Goal: Transaction & Acquisition: Purchase product/service

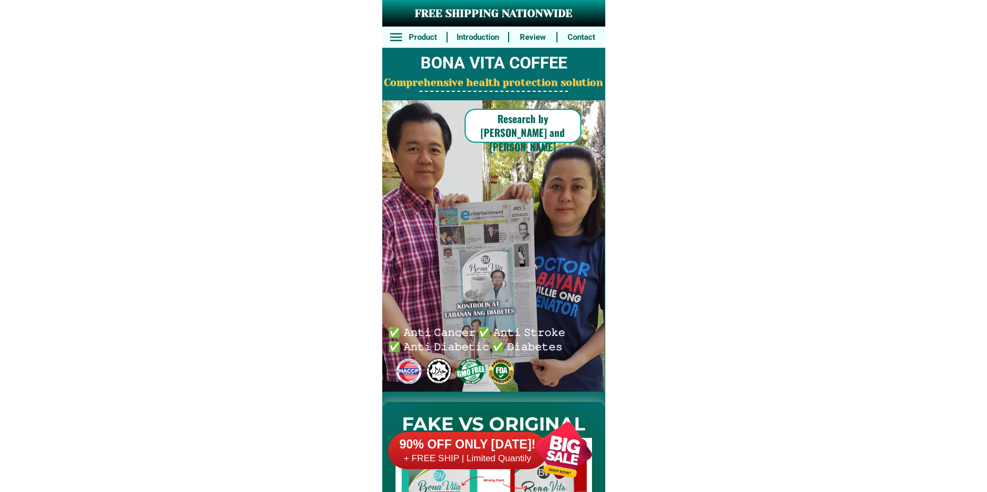
click at [483, 450] on h6 "90% OFF ONLY [DATE]!" at bounding box center [467, 445] width 159 height 16
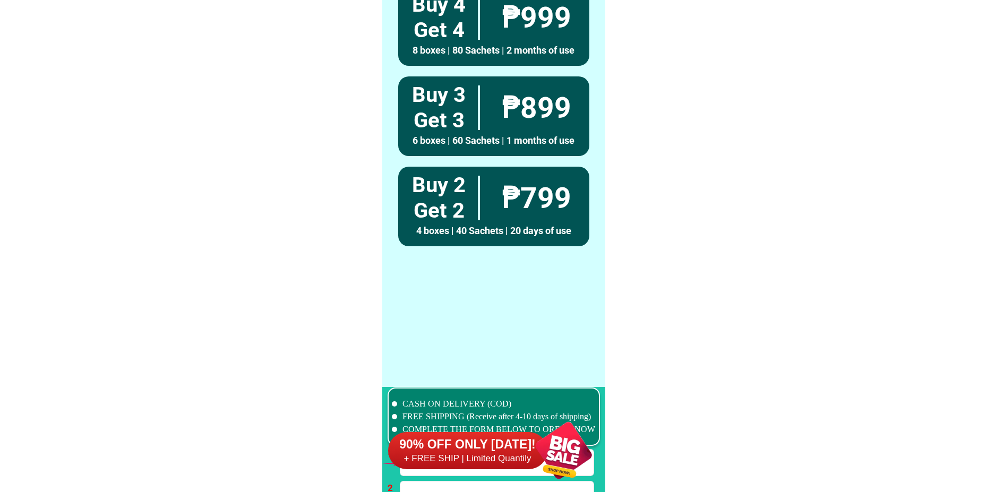
scroll to position [7808, 0]
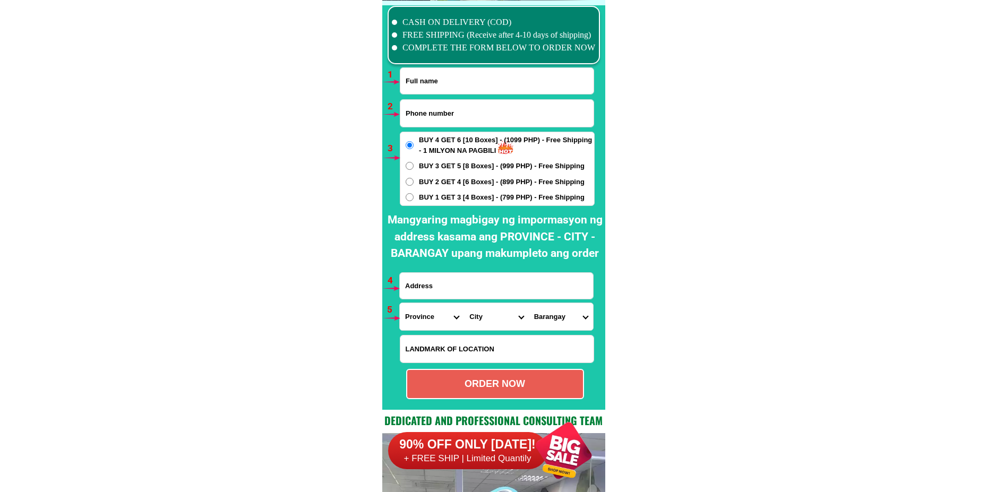
click at [474, 80] on input "Input full_name" at bounding box center [496, 81] width 193 height 26
paste input "[PERSON_NAME]"
type input "[PERSON_NAME]"
click at [417, 109] on input "Input phone_number" at bounding box center [496, 113] width 193 height 27
paste input "09949054345"
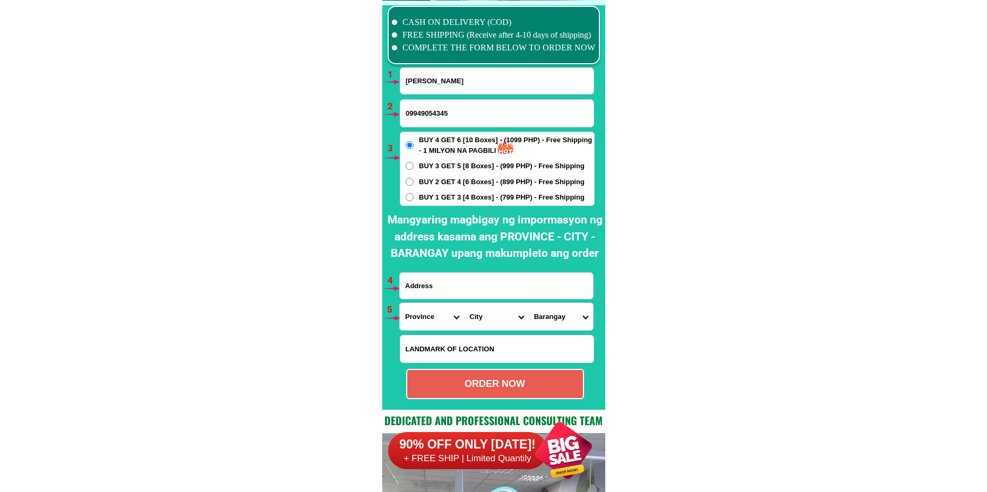
type input "09949054345"
click at [431, 196] on span "BUY 1 GET 3 [4 Boxes] - (799 PHP) - Free Shipping" at bounding box center [502, 197] width 166 height 11
click at [414, 196] on input "BUY 1 GET 3 [4 Boxes] - (799 PHP) - Free Shipping" at bounding box center [410, 197] width 8 height 8
radio input "true"
click at [424, 287] on input "Input address" at bounding box center [496, 286] width 193 height 26
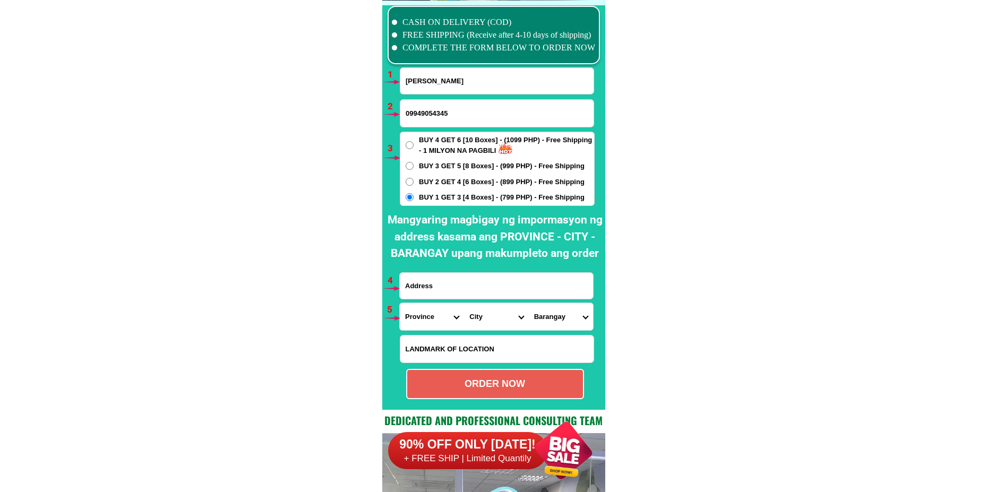
paste input "16 m.l.[GEOGRAPHIC_DATA]parang [GEOGRAPHIC_DATA]"
type input "16 m.l.[GEOGRAPHIC_DATA]parang [GEOGRAPHIC_DATA]"
click at [425, 325] on select "Province [GEOGRAPHIC_DATA] [GEOGRAPHIC_DATA] [GEOGRAPHIC_DATA] [GEOGRAPHIC_DATA…" at bounding box center [432, 316] width 64 height 27
select select "63_219"
click at [400, 303] on select "Province [GEOGRAPHIC_DATA] [GEOGRAPHIC_DATA] [GEOGRAPHIC_DATA] [GEOGRAPHIC_DATA…" at bounding box center [432, 316] width 64 height 27
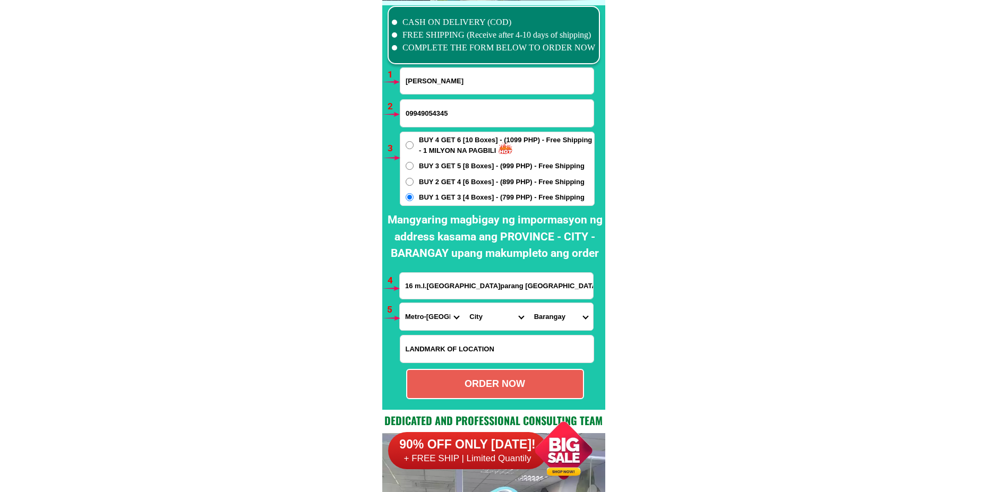
drag, startPoint x: 485, startPoint y: 321, endPoint x: 484, endPoint y: 306, distance: 14.9
click at [485, 321] on select "City [GEOGRAPHIC_DATA] [GEOGRAPHIC_DATA] [GEOGRAPHIC_DATA] [GEOGRAPHIC_DATA]-ci…" at bounding box center [496, 316] width 64 height 27
select select "63_2198465"
click at [464, 303] on select "City [GEOGRAPHIC_DATA] [GEOGRAPHIC_DATA] [GEOGRAPHIC_DATA] [GEOGRAPHIC_DATA]-ci…" at bounding box center [496, 316] width 64 height 27
drag, startPoint x: 554, startPoint y: 321, endPoint x: 554, endPoint y: 303, distance: 17.5
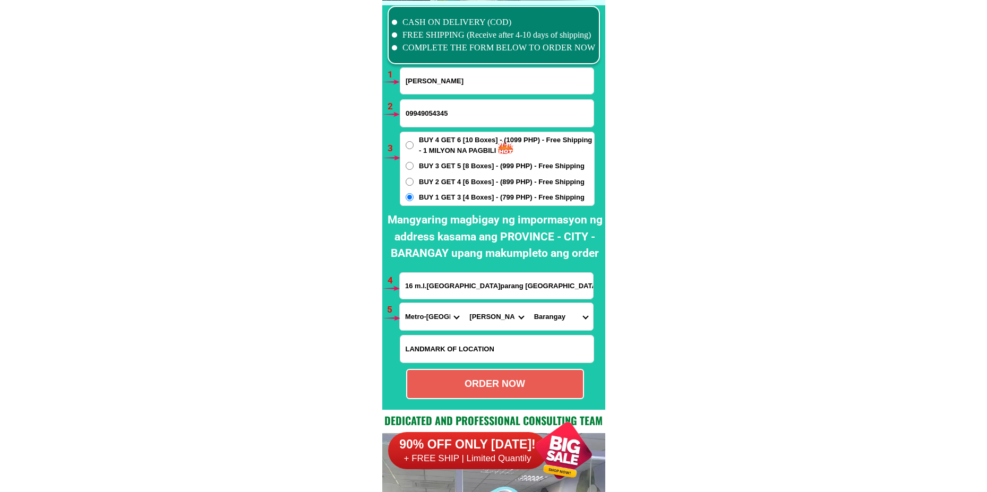
click at [553, 320] on select "[GEOGRAPHIC_DATA][PERSON_NAME] dos [PERSON_NAME] [GEOGRAPHIC_DATA] [DEMOGRAPHIC…" at bounding box center [561, 316] width 64 height 27
select select "63_21984654135"
click at [529, 303] on select "[GEOGRAPHIC_DATA][PERSON_NAME] dos [PERSON_NAME] [GEOGRAPHIC_DATA] [DEMOGRAPHIC…" at bounding box center [561, 316] width 64 height 27
click at [497, 379] on div "ORDER NOW" at bounding box center [495, 384] width 176 height 14
type input "[PERSON_NAME]"
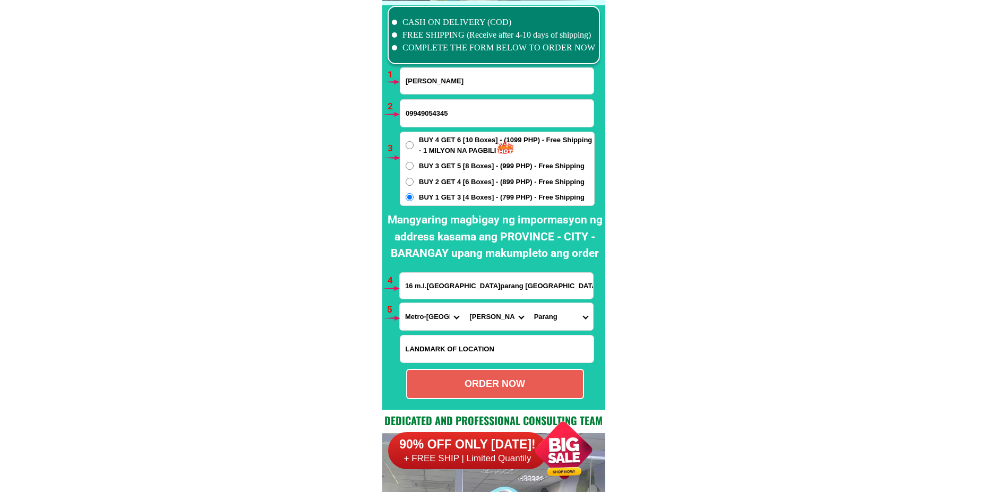
radio input "true"
drag, startPoint x: 450, startPoint y: 83, endPoint x: 451, endPoint y: 91, distance: 7.6
click at [450, 83] on input "[PERSON_NAME]" at bounding box center [496, 81] width 193 height 26
paste input "[PERSON_NAME]"
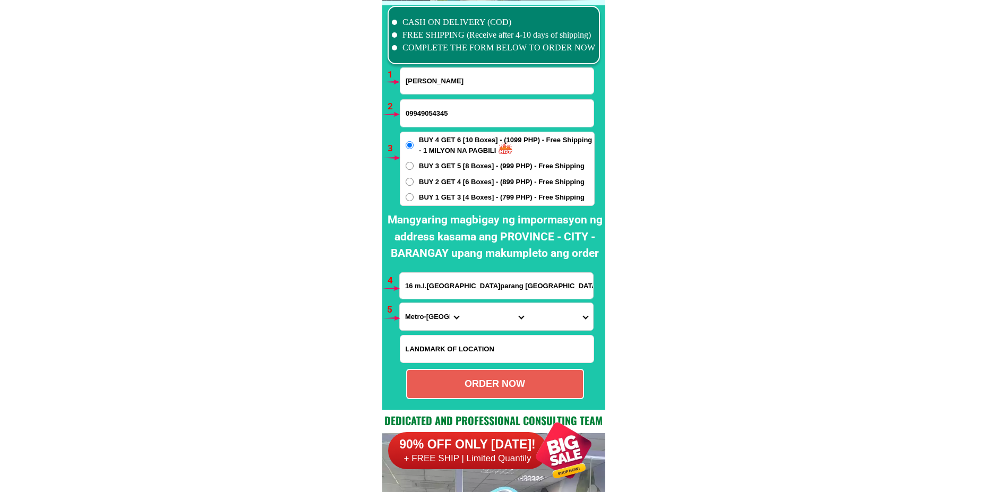
type input "[PERSON_NAME]"
click at [442, 113] on input "Input phone_number" at bounding box center [496, 113] width 193 height 27
paste input "09195987700"
type input "09195987700"
click at [433, 193] on span "BUY 1 GET 3 [4 Boxes] - (799 PHP) - Free Shipping" at bounding box center [502, 197] width 166 height 11
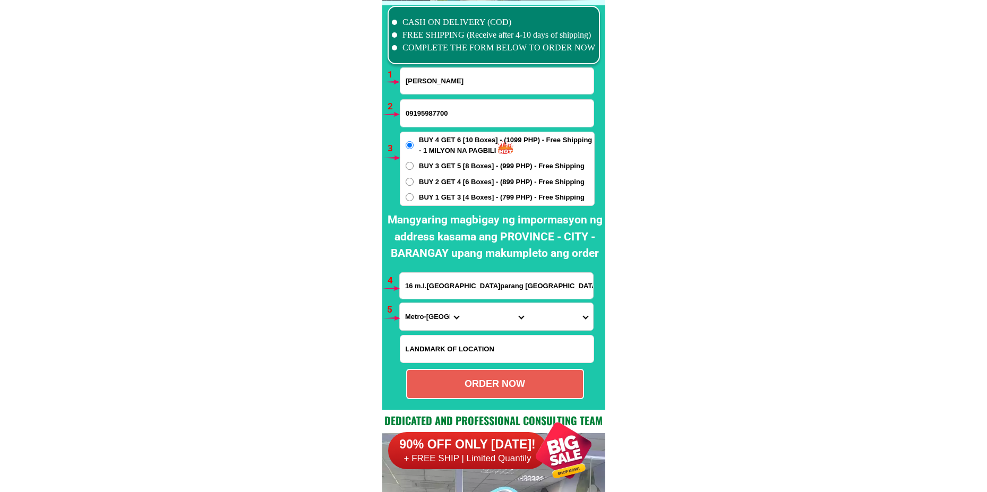
click at [414, 193] on input "BUY 1 GET 3 [4 Boxes] - (799 PHP) - Free Shipping" at bounding box center [410, 197] width 8 height 8
radio input "true"
click at [434, 280] on input "16 m.l.[GEOGRAPHIC_DATA]parang [GEOGRAPHIC_DATA]" at bounding box center [496, 286] width 193 height 26
paste input "[PERSON_NAME] 110upper baleti st barangay [GEOGRAPHIC_DATA]"
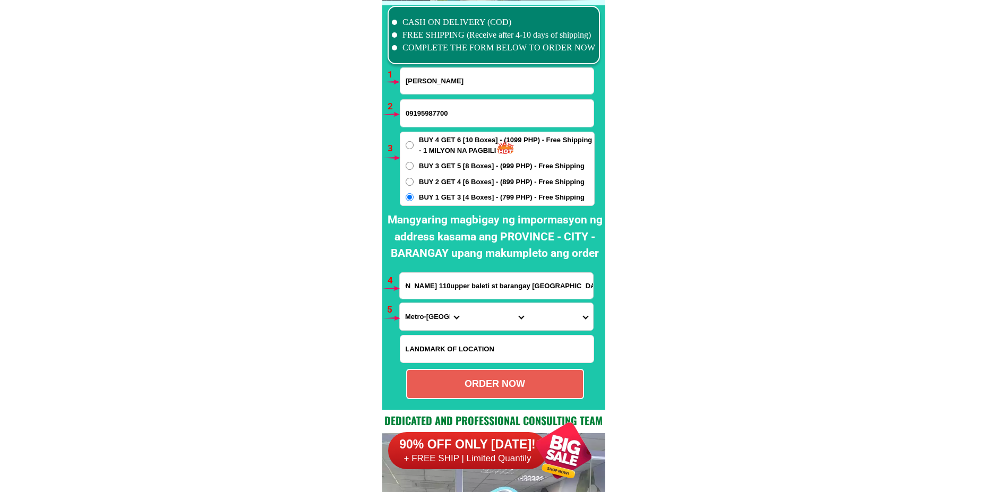
type input "[PERSON_NAME] 110upper baleti st barangay [GEOGRAPHIC_DATA]"
click at [440, 309] on select "Province [GEOGRAPHIC_DATA] [GEOGRAPHIC_DATA] [GEOGRAPHIC_DATA] [GEOGRAPHIC_DATA…" at bounding box center [432, 316] width 64 height 27
select select "63_219"
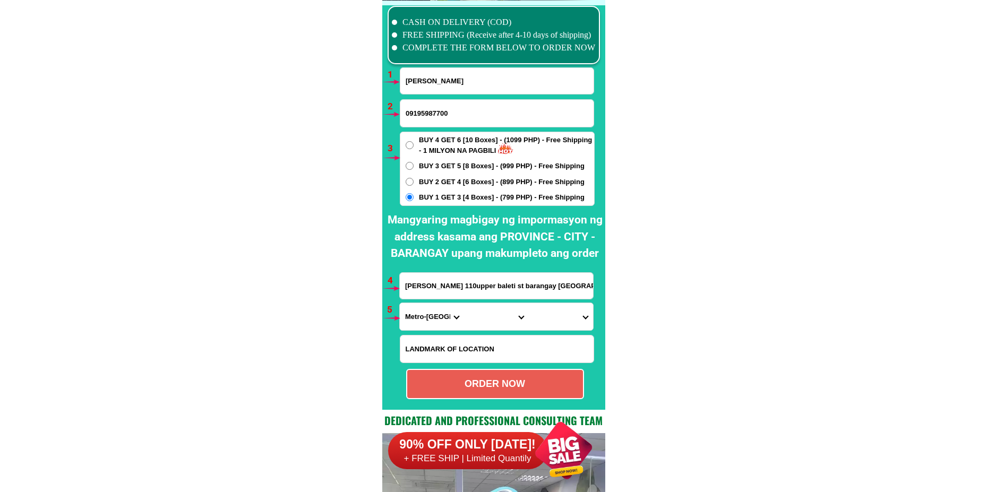
click at [400, 303] on select "Province [GEOGRAPHIC_DATA] [GEOGRAPHIC_DATA] [GEOGRAPHIC_DATA] [GEOGRAPHIC_DATA…" at bounding box center [432, 316] width 64 height 27
click at [486, 313] on select "City [GEOGRAPHIC_DATA] [GEOGRAPHIC_DATA] [GEOGRAPHIC_DATA] [GEOGRAPHIC_DATA]-ci…" at bounding box center [496, 316] width 64 height 27
select select "63_2198465"
click at [464, 303] on select "City [GEOGRAPHIC_DATA] [GEOGRAPHIC_DATA] [GEOGRAPHIC_DATA] [GEOGRAPHIC_DATA]-ci…" at bounding box center [496, 316] width 64 height 27
click at [547, 322] on select "[GEOGRAPHIC_DATA][PERSON_NAME] dos [PERSON_NAME] [GEOGRAPHIC_DATA] [DEMOGRAPHIC…" at bounding box center [561, 316] width 64 height 27
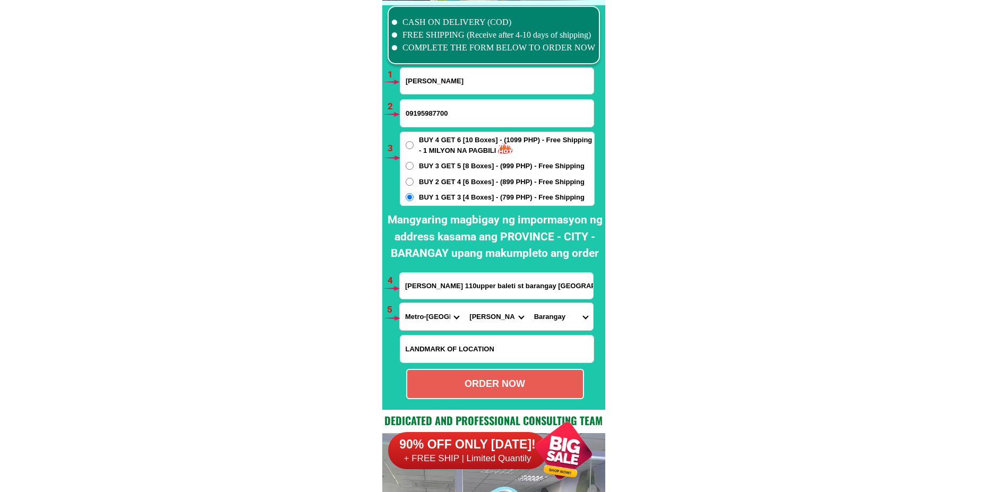
select select "63_21984655205"
click at [529, 303] on select "[GEOGRAPHIC_DATA][PERSON_NAME] dos [PERSON_NAME] [GEOGRAPHIC_DATA] [DEMOGRAPHIC…" at bounding box center [561, 316] width 64 height 27
click at [494, 380] on div "ORDER NOW" at bounding box center [495, 384] width 176 height 14
radio input "true"
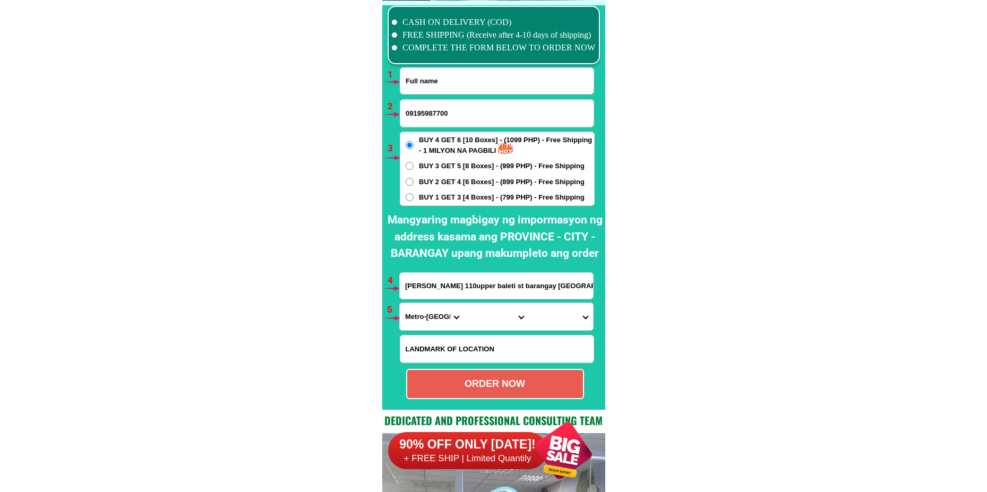
click at [430, 89] on input "Input full_name" at bounding box center [496, 81] width 193 height 26
paste input "Ards [PERSON_NAME]"
type input "Ards [PERSON_NAME]"
click at [440, 113] on input "09195987700" at bounding box center [496, 113] width 193 height 27
paste input "00753955661"
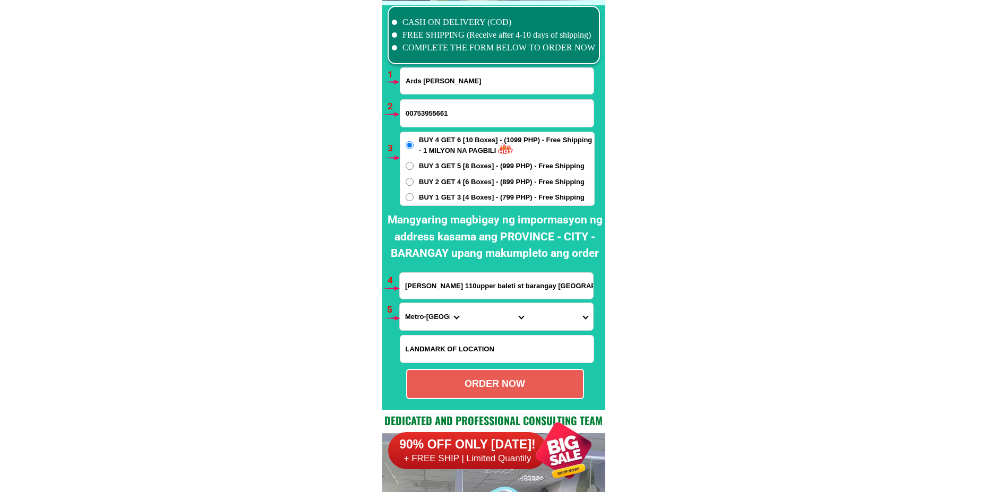
type input "00753955661"
click at [422, 192] on div "BUY 4 GET 6 [10 Boxes] - (1099 PHP) - Free Shipping - 1 MILYON NA PAGBILI BUY 3…" at bounding box center [497, 169] width 195 height 74
click at [425, 192] on div "BUY 4 GET 6 [10 Boxes] - (1099 PHP) - Free Shipping - 1 MILYON NA PAGBILI BUY 3…" at bounding box center [497, 169] width 195 height 74
click at [425, 194] on span "BUY 1 GET 3 [4 Boxes] - (799 PHP) - Free Shipping" at bounding box center [502, 197] width 166 height 11
click at [414, 194] on input "BUY 1 GET 3 [4 Boxes] - (799 PHP) - Free Shipping" at bounding box center [410, 197] width 8 height 8
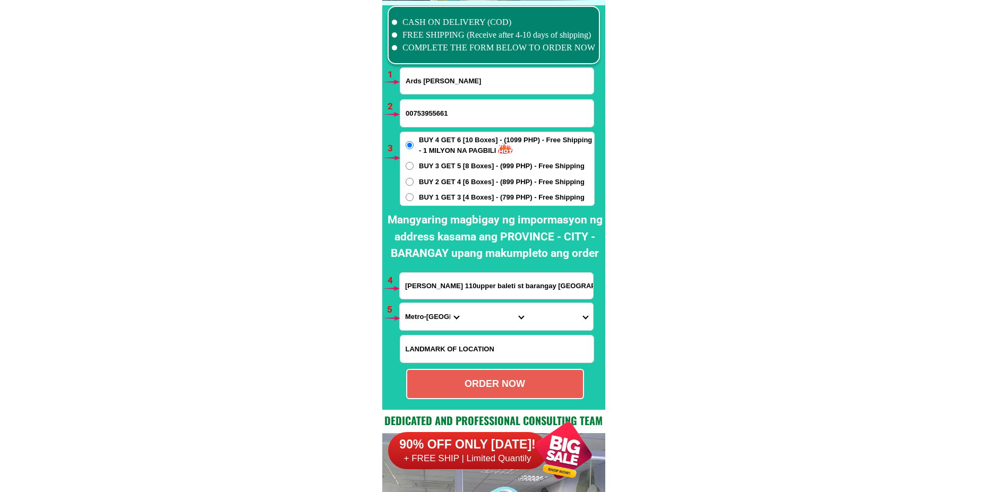
radio input "true"
click at [442, 278] on input "[PERSON_NAME] 110upper baleti st barangay [GEOGRAPHIC_DATA]" at bounding box center [496, 286] width 193 height 26
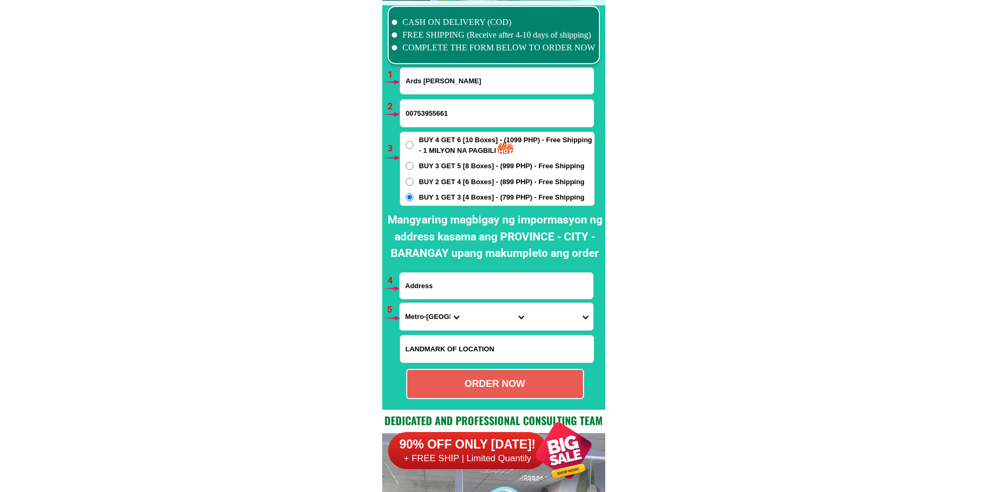
paste input "[PERSON_NAME]. New pangasinan, [PERSON_NAME]. Prok one"
type input "[PERSON_NAME]. New pangasinan, [PERSON_NAME]. Prok one"
click at [419, 316] on select "Province [GEOGRAPHIC_DATA] [GEOGRAPHIC_DATA] [GEOGRAPHIC_DATA] [GEOGRAPHIC_DATA…" at bounding box center [432, 316] width 64 height 27
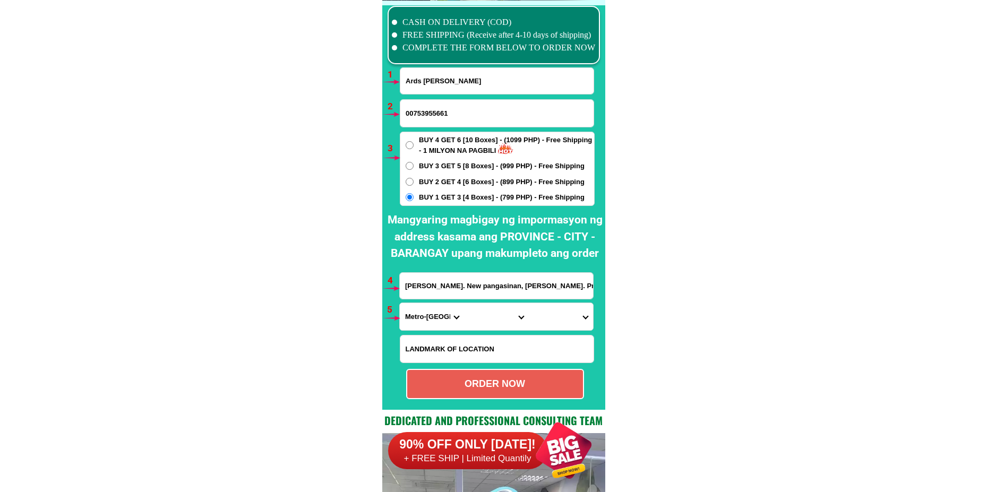
select select "63_189"
click at [400, 303] on select "Province [GEOGRAPHIC_DATA] [GEOGRAPHIC_DATA] [GEOGRAPHIC_DATA] [GEOGRAPHIC_DATA…" at bounding box center [432, 316] width 64 height 27
click at [480, 318] on select "City Bagumbayan Columbio Isulan Kalamansig Lambayong Lebak Lutayan Palimbang Pr…" at bounding box center [496, 316] width 64 height 27
select select "63_1893588"
click at [464, 303] on select "City Bagumbayan Columbio Isulan Kalamansig Lambayong Lebak Lutayan Palimbang Pr…" at bounding box center [496, 316] width 64 height 27
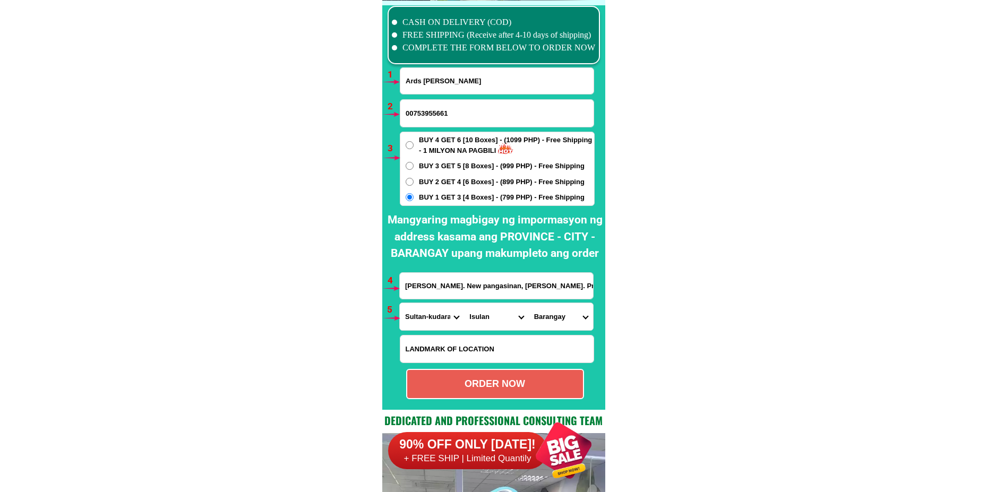
click at [546, 314] on select "Barangay Bambad [PERSON_NAME] Dansuli Impao Kalawag i (pob.) Kalawag ii (pob.) …" at bounding box center [561, 316] width 64 height 27
select select "63_18935887449"
click at [529, 303] on select "Barangay Bambad [PERSON_NAME] Dansuli Impao Kalawag i (pob.) Kalawag ii (pob.) …" at bounding box center [561, 316] width 64 height 27
click at [490, 382] on div "ORDER NOW" at bounding box center [495, 384] width 176 height 14
radio input "true"
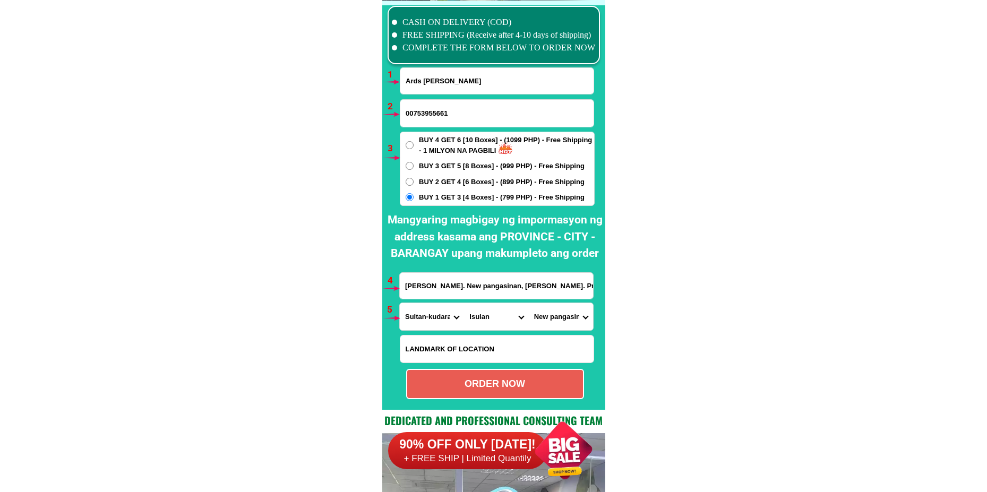
click at [413, 115] on input "00753955661" at bounding box center [496, 113] width 193 height 27
type input "09753955661"
drag, startPoint x: 491, startPoint y: 386, endPoint x: 452, endPoint y: 373, distance: 41.3
click at [490, 388] on div "ORDER NOW" at bounding box center [495, 384] width 176 height 14
radio input "true"
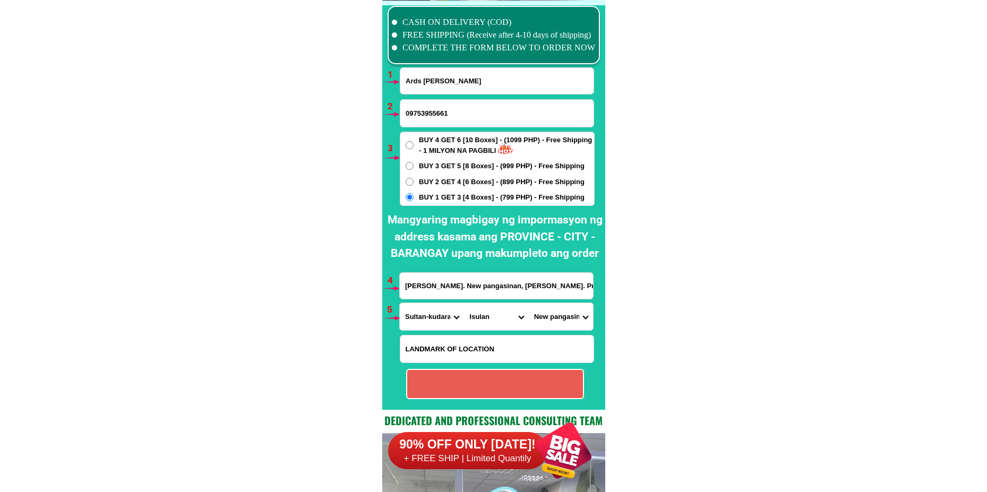
radio input "true"
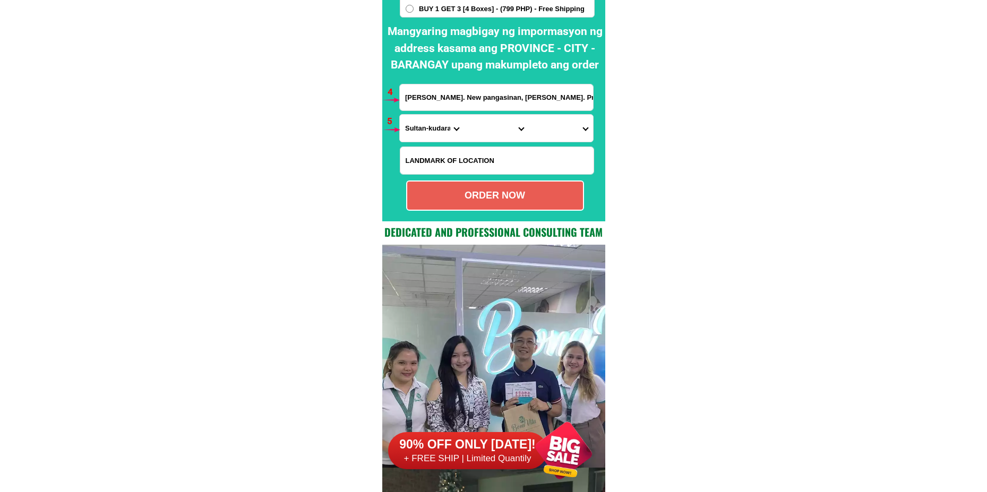
scroll to position [8238, 0]
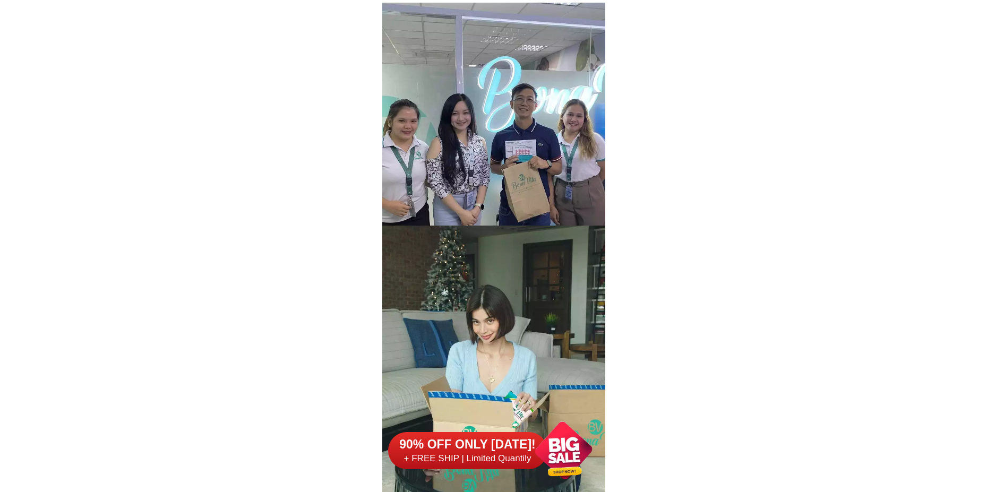
click at [535, 451] on div at bounding box center [563, 450] width 83 height 83
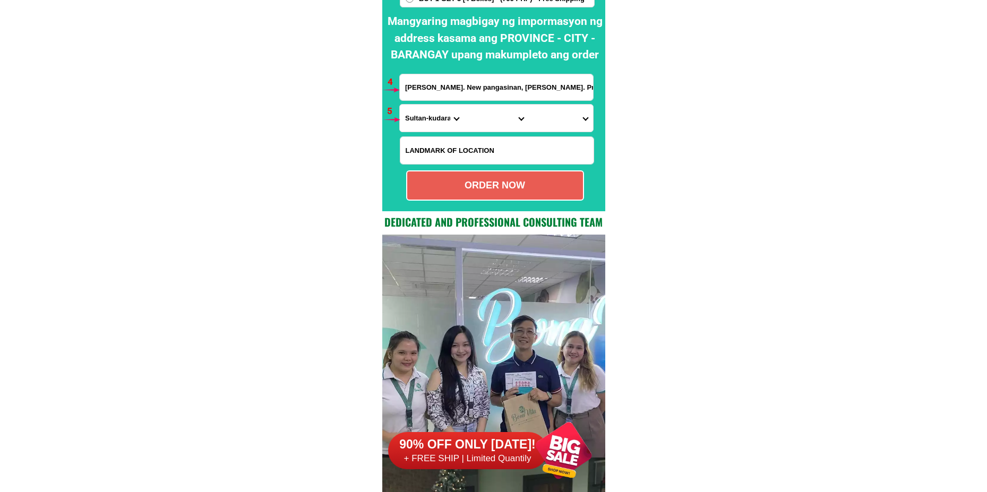
scroll to position [7808, 0]
